Goal: Check status: Check status

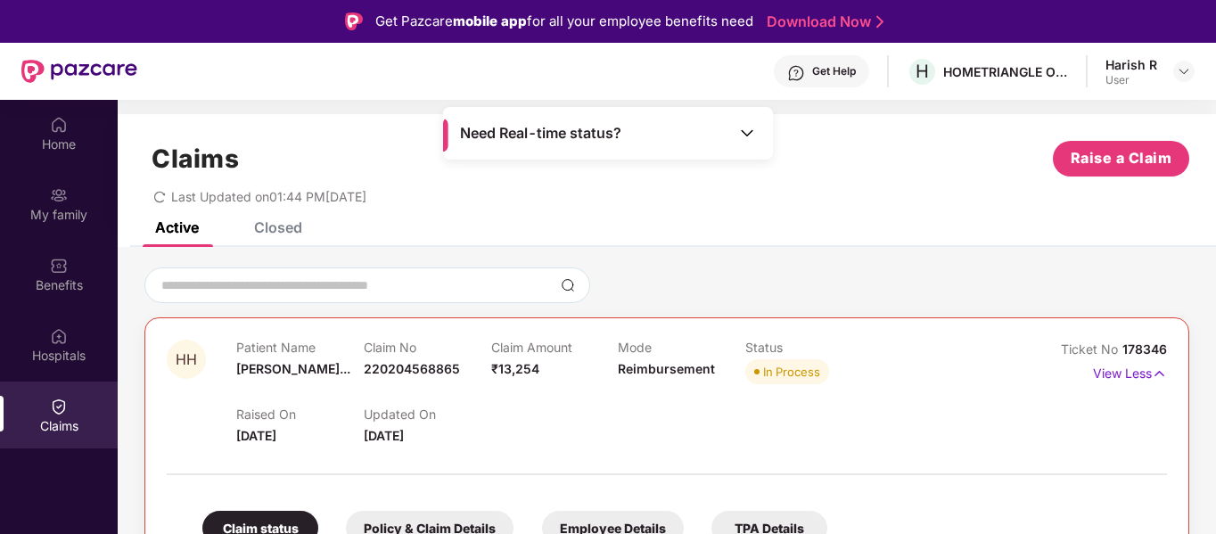
scroll to position [100, 0]
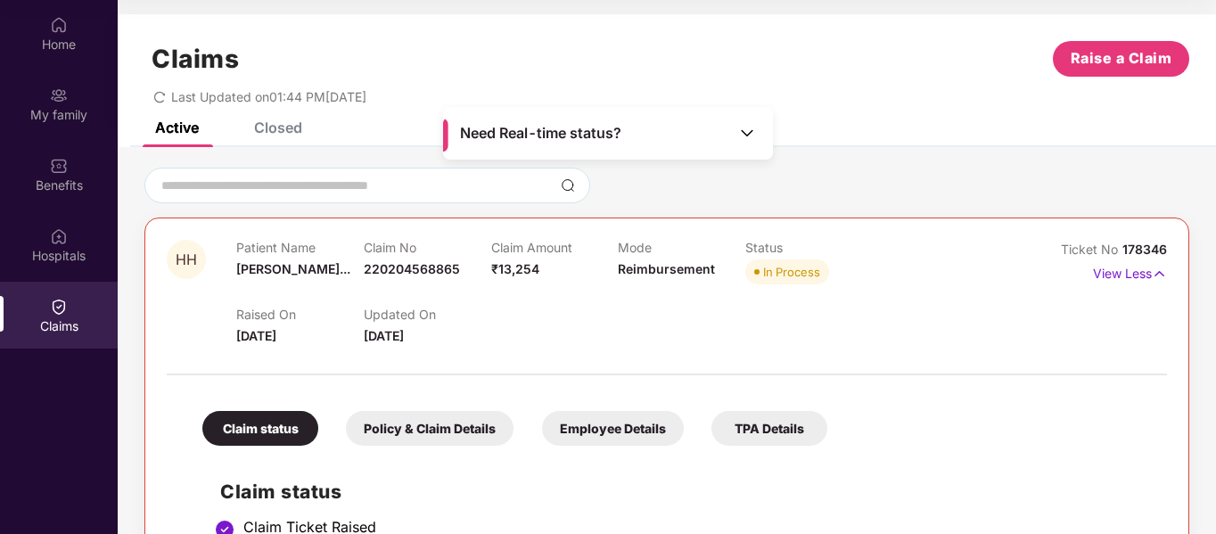
click at [1099, 263] on p "View Less" at bounding box center [1130, 271] width 74 height 24
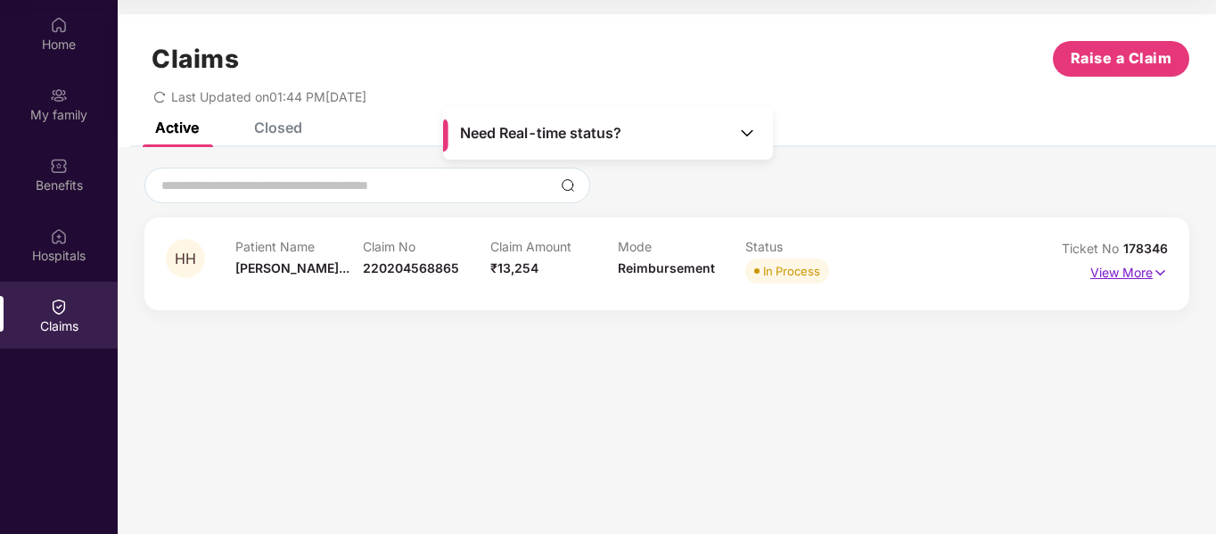
click at [1128, 270] on p "View More" at bounding box center [1129, 270] width 78 height 24
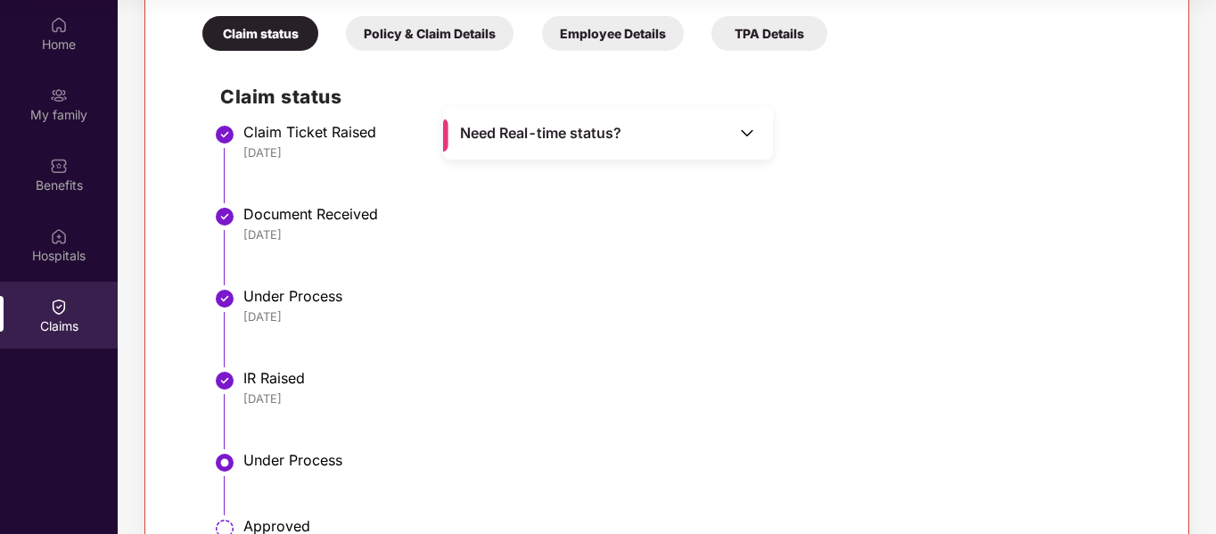
scroll to position [549, 0]
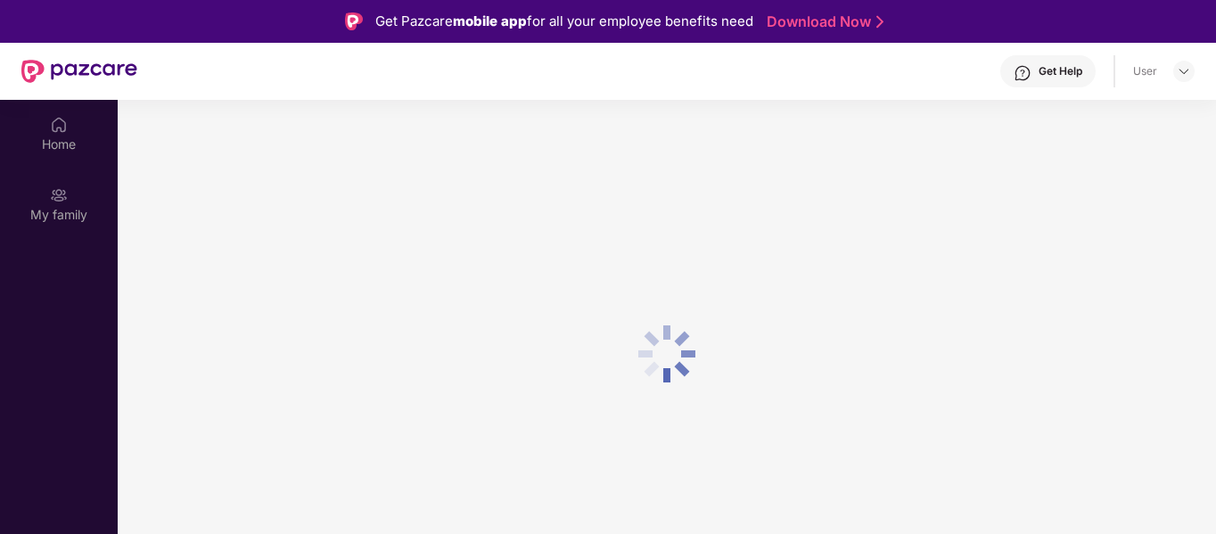
scroll to position [100, 0]
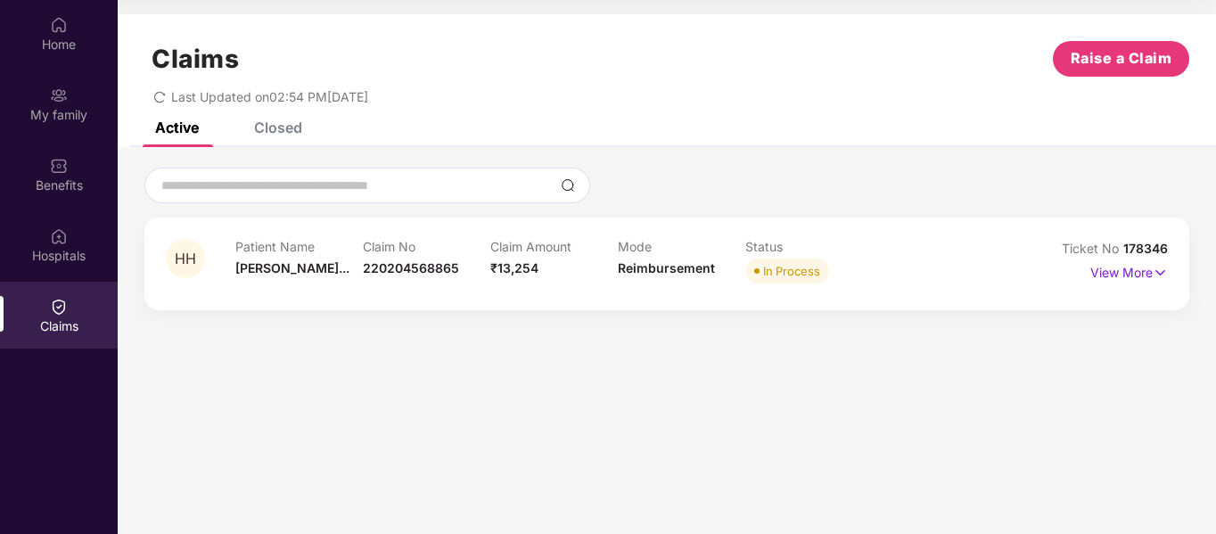
click at [852, 150] on div "HH Patient Name Hetarth Haris... Claim No 220204568865 Claim Amount ₹13,254 Mod…" at bounding box center [667, 237] width 1098 height 181
click at [1128, 271] on p "View More" at bounding box center [1129, 270] width 78 height 24
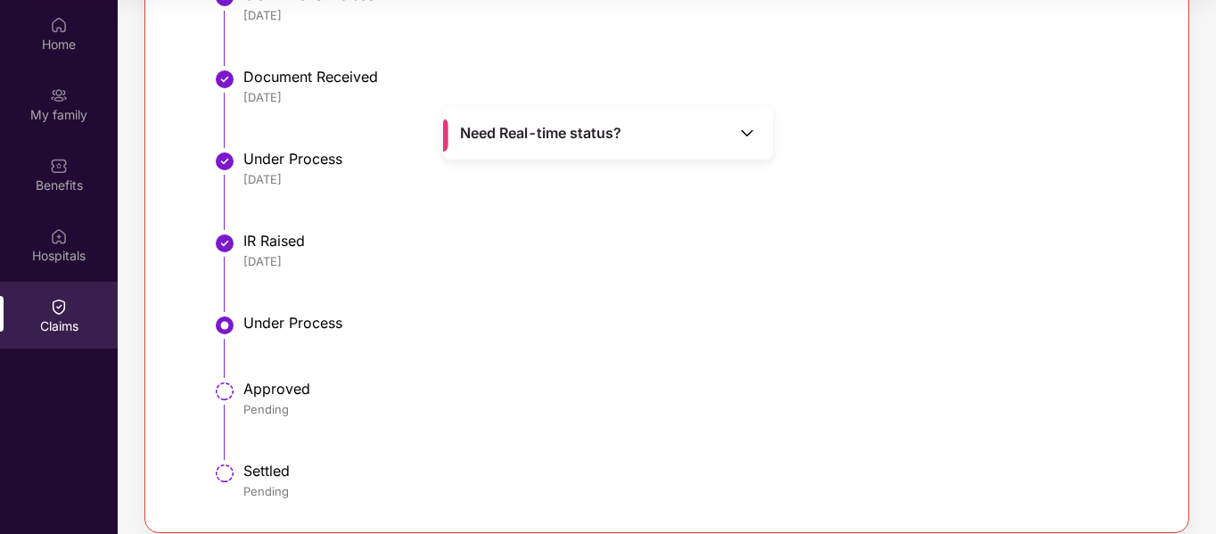
scroll to position [0, 0]
